Goal: Information Seeking & Learning: Learn about a topic

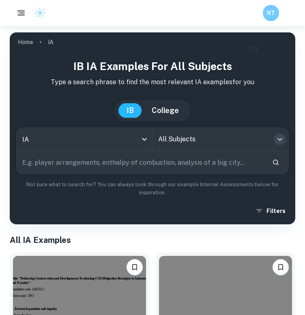
click at [275, 137] on icon "Open" at bounding box center [280, 140] width 10 height 10
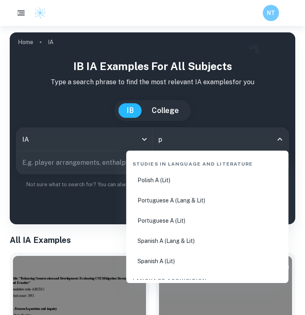
type input "ph"
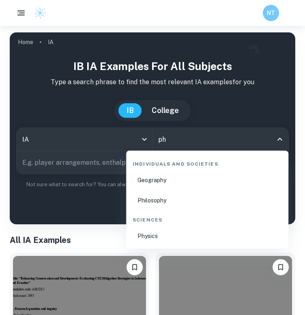
click at [163, 232] on li "Physics" at bounding box center [207, 236] width 156 height 19
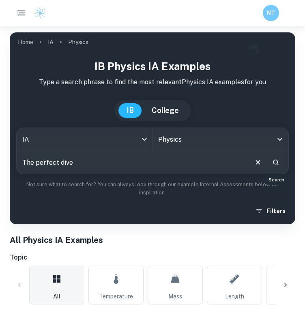
type input "The perfect dive"
click at [274, 164] on icon "Search" at bounding box center [276, 163] width 6 height 6
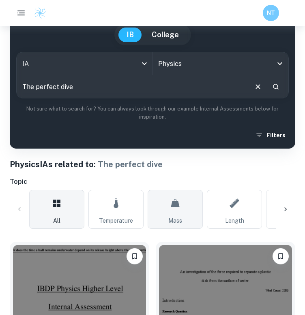
scroll to position [77, 0]
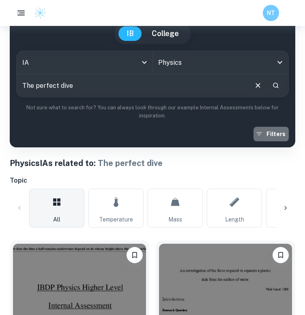
click at [271, 132] on button "Filters" at bounding box center [270, 134] width 35 height 15
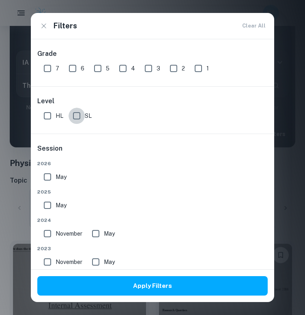
click at [79, 116] on input "SL" at bounding box center [76, 116] width 16 height 16
checkbox input "true"
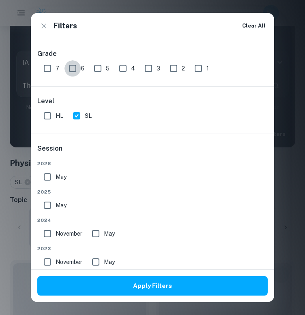
click at [71, 66] on input "6" at bounding box center [72, 68] width 16 height 16
checkbox input "true"
click at [48, 68] on input "7" at bounding box center [47, 68] width 16 height 16
checkbox input "true"
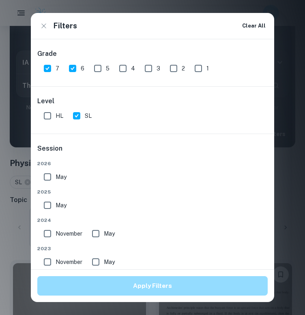
click at [155, 286] on button "Apply Filters" at bounding box center [152, 285] width 230 height 19
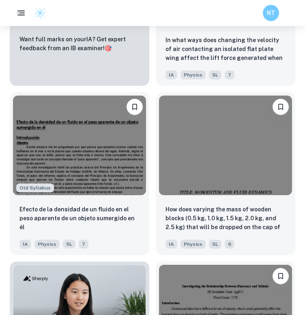
scroll to position [0, 0]
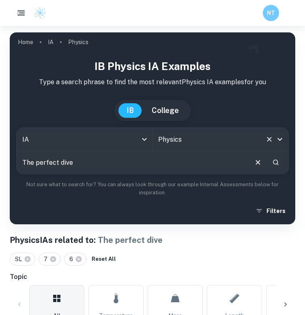
click at [271, 141] on icon "Clear" at bounding box center [269, 139] width 5 height 5
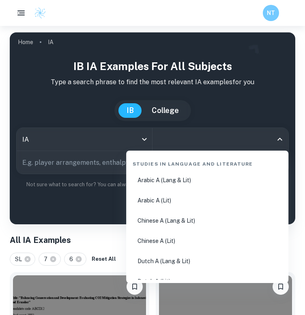
click at [220, 141] on input "All Subjects" at bounding box center [214, 139] width 116 height 15
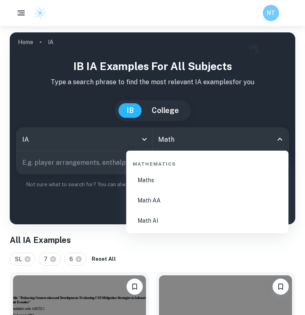
click at [154, 217] on li "Math AI" at bounding box center [207, 221] width 156 height 19
type input "Math AI"
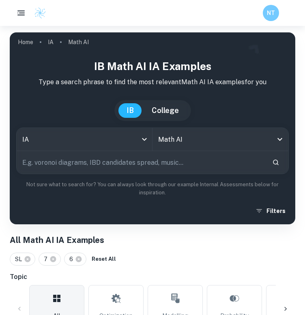
click at [218, 168] on input "text" at bounding box center [141, 162] width 249 height 23
click at [282, 166] on div "the perfect dive ​" at bounding box center [153, 162] width 272 height 23
click at [275, 163] on icon "Search" at bounding box center [275, 162] width 7 height 7
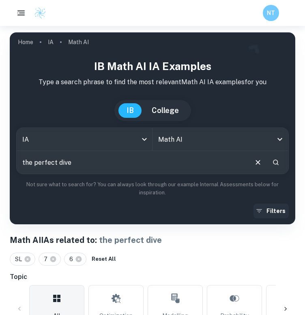
click at [279, 210] on button "Filters" at bounding box center [270, 211] width 35 height 15
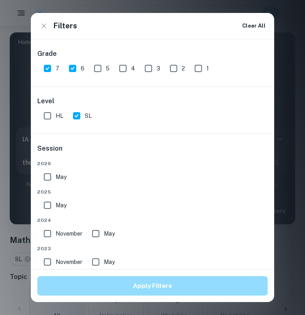
click at [199, 284] on button "Apply Filters" at bounding box center [152, 285] width 230 height 19
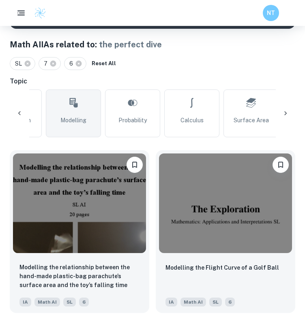
scroll to position [0, 107]
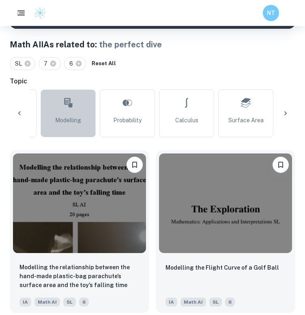
click at [55, 124] on span "Modelling" at bounding box center [68, 120] width 26 height 9
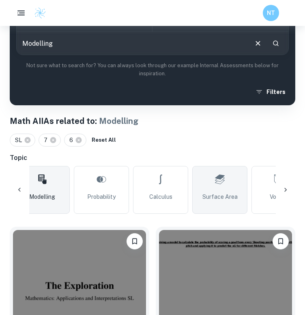
scroll to position [0, 134]
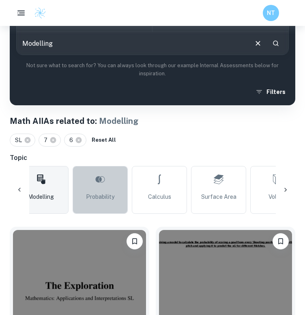
click at [105, 193] on span "Probability" at bounding box center [100, 197] width 28 height 9
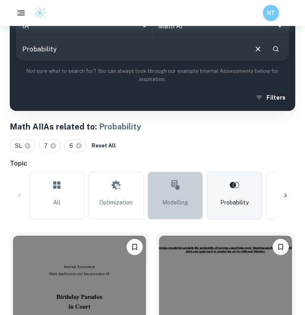
click at [176, 203] on span "Modelling" at bounding box center [175, 202] width 26 height 9
type input "Modelling"
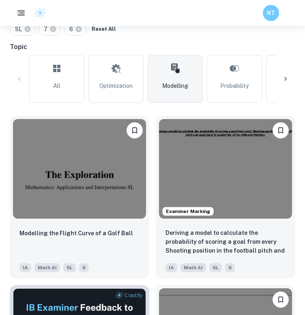
scroll to position [230, 0]
